Goal: Task Accomplishment & Management: Use online tool/utility

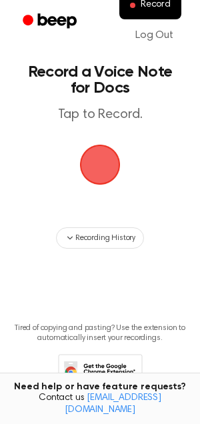
click at [109, 173] on span "button" at bounding box center [99, 164] width 71 height 71
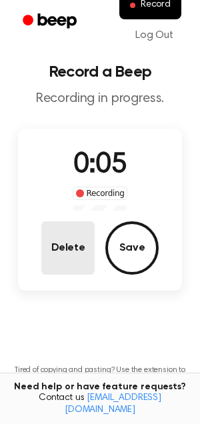
click at [72, 243] on button "Delete" at bounding box center [67, 247] width 53 height 53
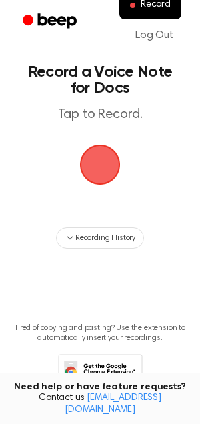
click at [103, 157] on span "button" at bounding box center [100, 164] width 75 height 75
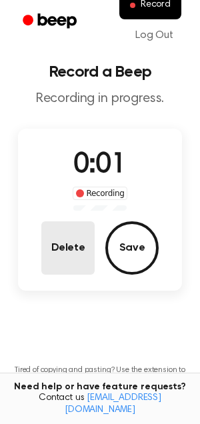
click at [75, 233] on button "Delete" at bounding box center [67, 247] width 53 height 53
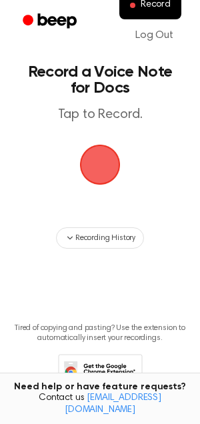
click at [97, 162] on span "button" at bounding box center [99, 164] width 73 height 73
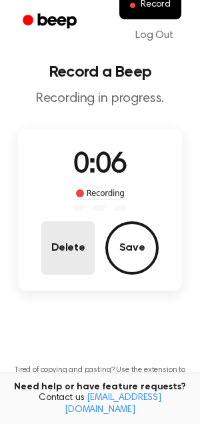
click at [73, 254] on button "Delete" at bounding box center [67, 247] width 53 height 53
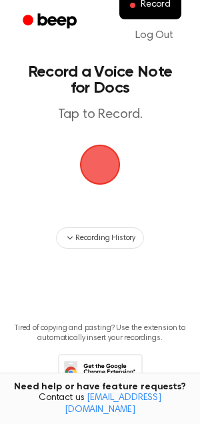
click at [104, 167] on span "button" at bounding box center [100, 165] width 60 height 60
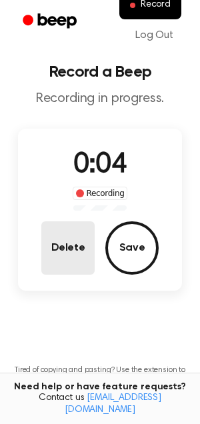
click at [83, 245] on button "Delete" at bounding box center [67, 247] width 53 height 53
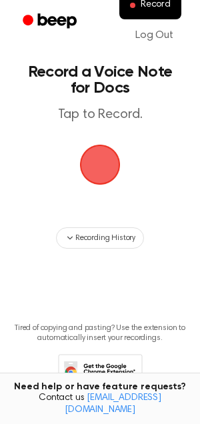
click at [91, 184] on span "button" at bounding box center [100, 165] width 41 height 41
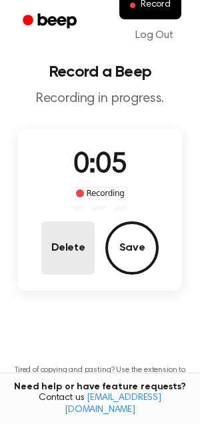
click at [74, 245] on button "Delete" at bounding box center [67, 247] width 53 height 53
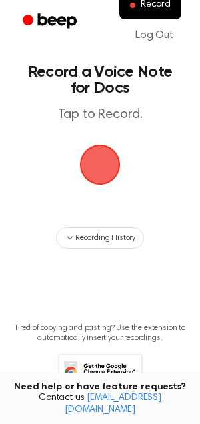
click at [100, 158] on span "button" at bounding box center [100, 164] width 75 height 75
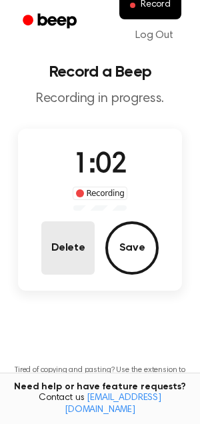
click at [69, 247] on button "Delete" at bounding box center [67, 247] width 53 height 53
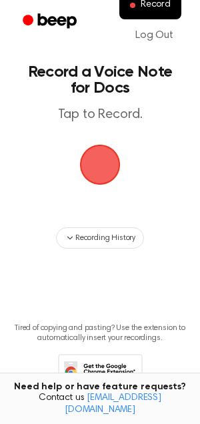
click at [91, 185] on span "button" at bounding box center [100, 164] width 75 height 75
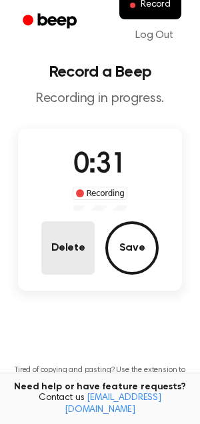
click at [71, 246] on button "Delete" at bounding box center [67, 247] width 53 height 53
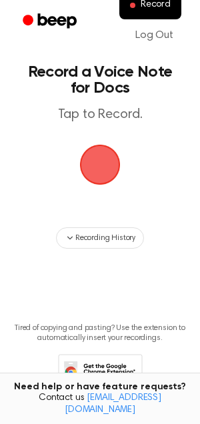
click at [102, 160] on span "button" at bounding box center [100, 164] width 55 height 55
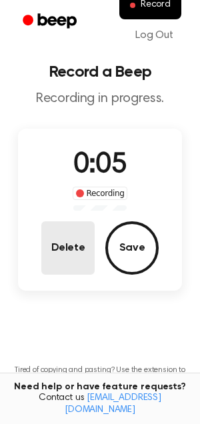
click at [71, 247] on button "Delete" at bounding box center [67, 247] width 53 height 53
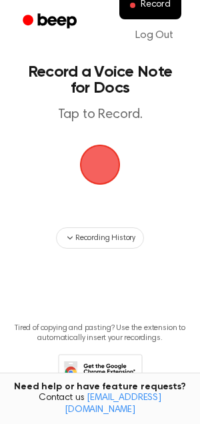
click at [107, 151] on span "button" at bounding box center [100, 164] width 75 height 75
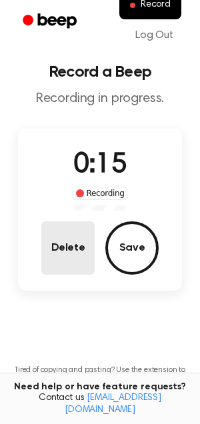
click at [65, 247] on button "Delete" at bounding box center [67, 247] width 53 height 53
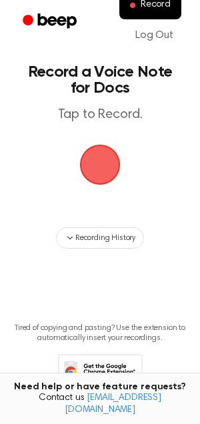
click at [106, 167] on span "button" at bounding box center [99, 164] width 57 height 57
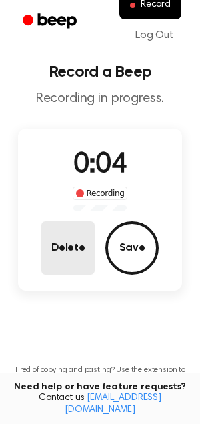
click at [64, 244] on button "Delete" at bounding box center [67, 247] width 53 height 53
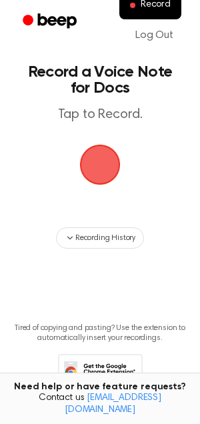
click at [103, 153] on span "button" at bounding box center [99, 164] width 69 height 69
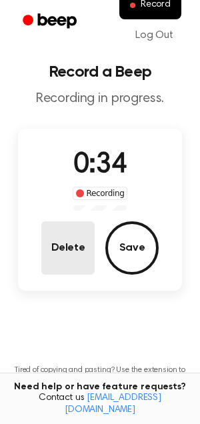
click at [54, 270] on button "Delete" at bounding box center [67, 247] width 53 height 53
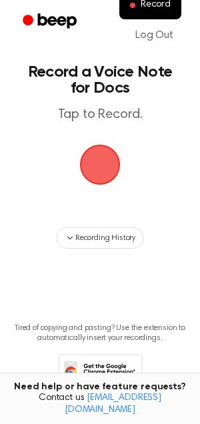
click at [93, 157] on span "button" at bounding box center [99, 164] width 49 height 49
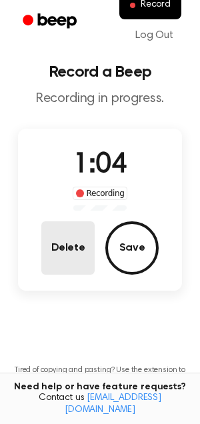
click at [59, 239] on button "Delete" at bounding box center [67, 247] width 53 height 53
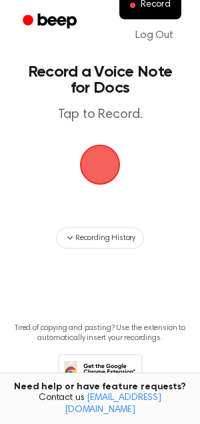
click at [102, 166] on span "button" at bounding box center [99, 164] width 37 height 37
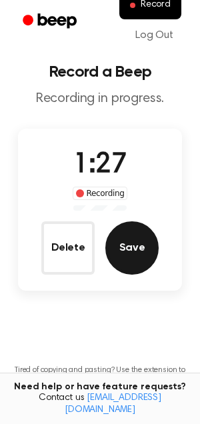
click at [131, 231] on button "Save" at bounding box center [131, 247] width 53 height 53
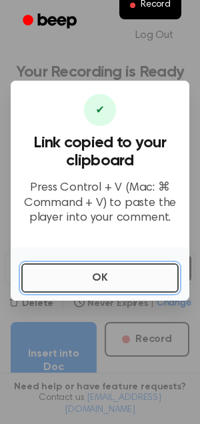
click at [89, 281] on button "OK" at bounding box center [99, 277] width 157 height 29
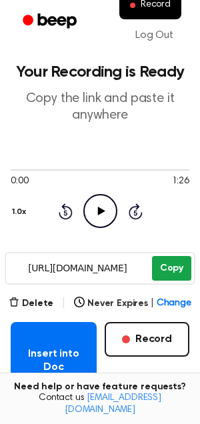
click at [178, 266] on button "Copy" at bounding box center [171, 268] width 39 height 25
